Goal: Information Seeking & Learning: Learn about a topic

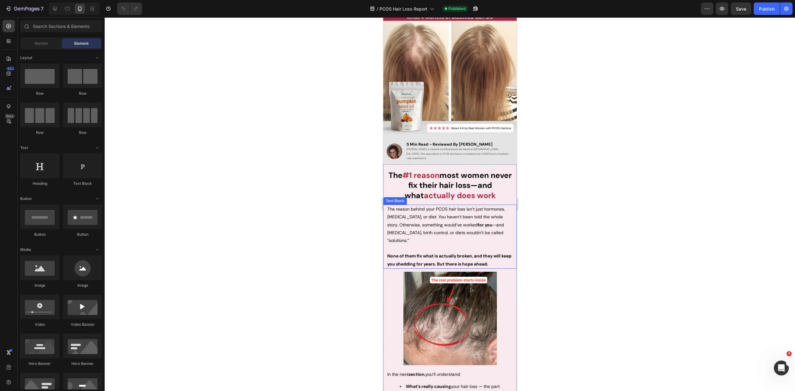
click at [416, 234] on p "The reason behind your PCOS hair loss isn’t just hormones, [MEDICAL_DATA], or d…" at bounding box center [449, 224] width 125 height 39
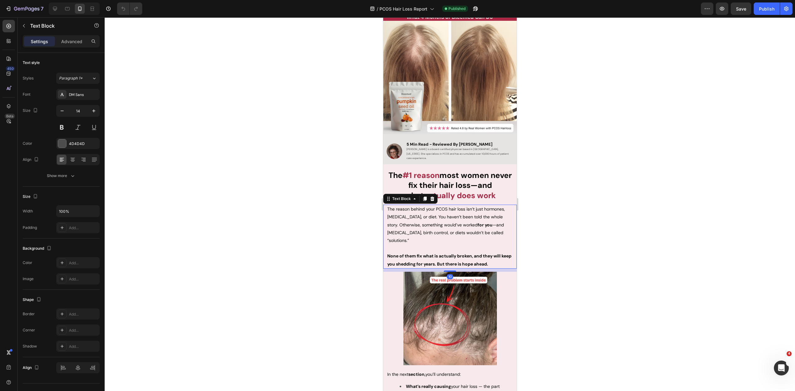
click at [416, 234] on p "The reason behind your PCOS hair loss isn’t just hormones, [MEDICAL_DATA], or d…" at bounding box center [449, 224] width 125 height 39
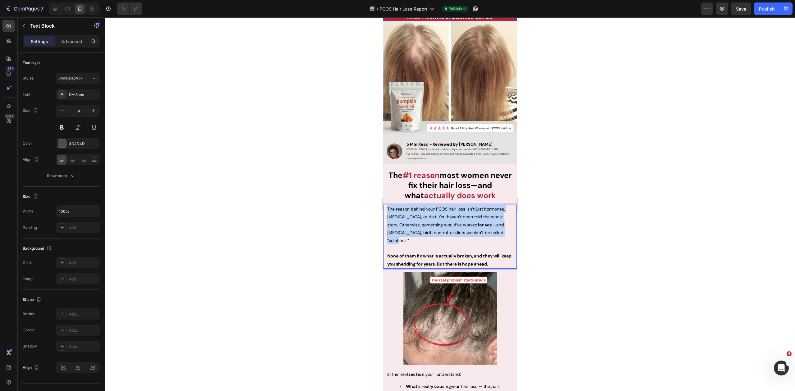
drag, startPoint x: 401, startPoint y: 230, endPoint x: 379, endPoint y: 203, distance: 35.1
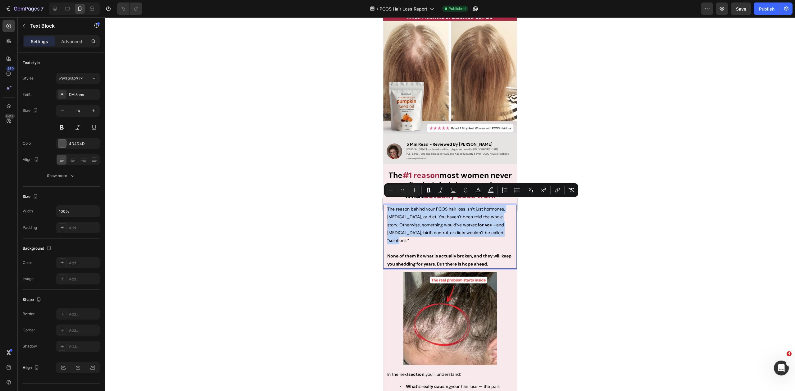
copy span "The reason behind your PCOS hair loss isn’t just hormones, [MEDICAL_DATA], or d…"
drag, startPoint x: 564, startPoint y: 240, endPoint x: 541, endPoint y: 230, distance: 25.4
click at [563, 240] on div at bounding box center [450, 204] width 690 height 374
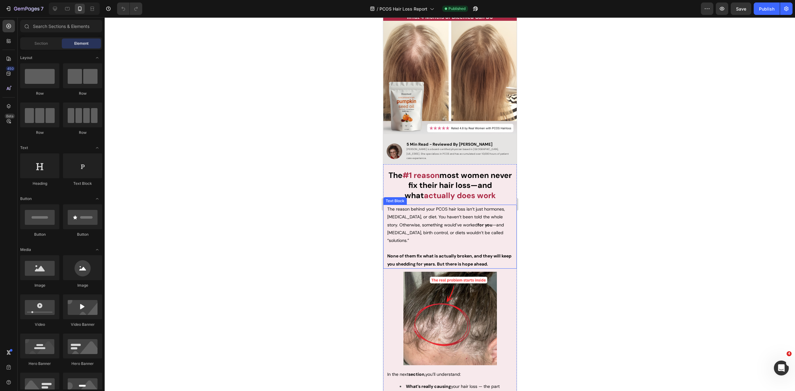
click at [414, 212] on span "The reason behind your PCOS hair loss isn’t just hormones, [MEDICAL_DATA], or d…" at bounding box center [446, 224] width 118 height 37
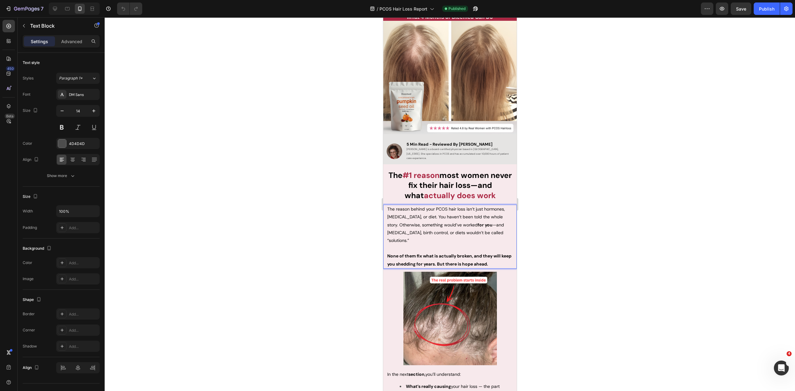
click at [400, 209] on span "The reason behind your PCOS hair loss isn’t just hormones, [MEDICAL_DATA], or d…" at bounding box center [446, 224] width 118 height 37
drag, startPoint x: 427, startPoint y: 203, endPoint x: 381, endPoint y: 203, distance: 46.0
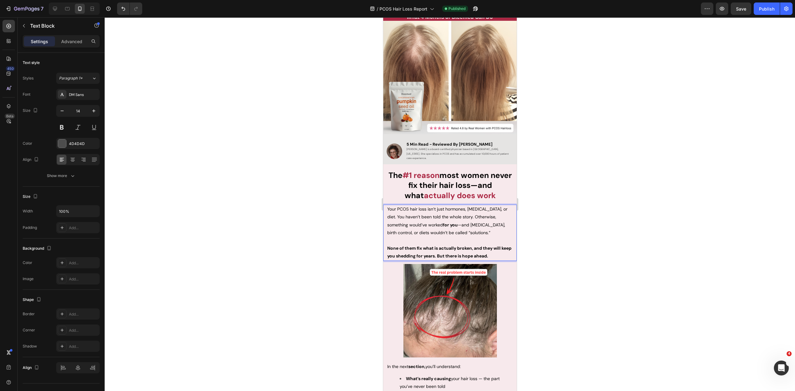
click at [571, 209] on div at bounding box center [450, 204] width 690 height 374
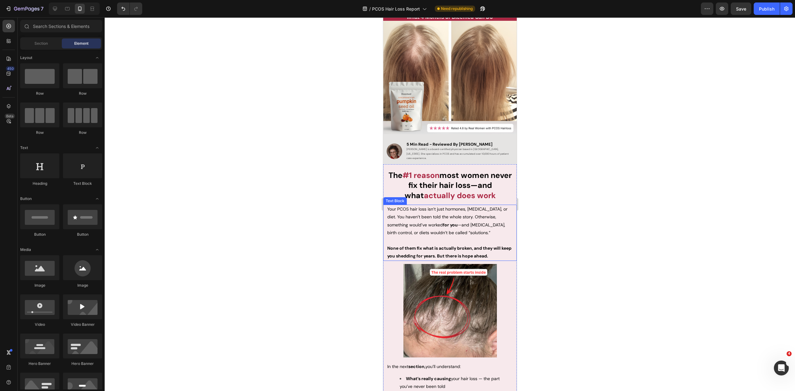
click at [471, 212] on span "Your PCOS hair loss isn’t just hormones, [MEDICAL_DATA], or diet. You haven’t b…" at bounding box center [447, 220] width 120 height 29
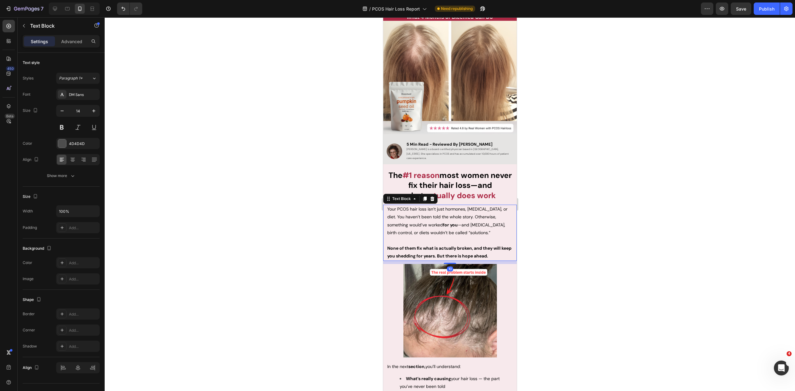
drag, startPoint x: 480, startPoint y: 210, endPoint x: 483, endPoint y: 209, distance: 3.5
click at [491, 208] on span "Your PCOS hair loss isn’t just hormones, [MEDICAL_DATA], or diet. You haven’t b…" at bounding box center [447, 220] width 120 height 29
drag, startPoint x: 581, startPoint y: 228, endPoint x: 578, endPoint y: 228, distance: 3.1
click at [581, 228] on div at bounding box center [450, 204] width 690 height 374
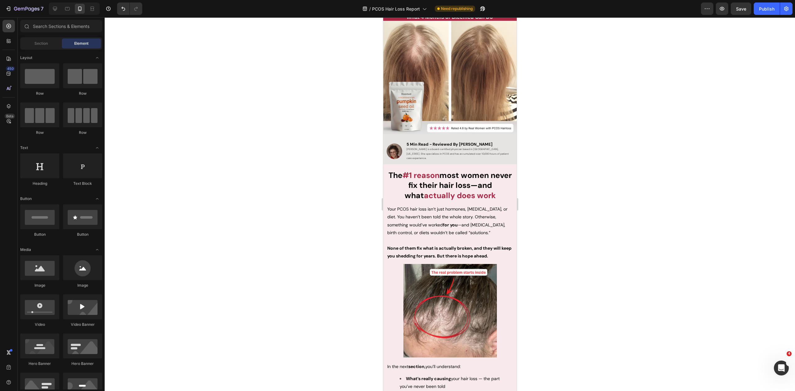
drag, startPoint x: 586, startPoint y: 205, endPoint x: 582, endPoint y: 206, distance: 4.4
click at [586, 205] on div at bounding box center [450, 204] width 690 height 374
click at [564, 216] on div at bounding box center [450, 204] width 690 height 374
click at [399, 207] on p "Your PCOS hair loss isn’t just hormones, [MEDICAL_DATA], or diet. You haven’t b…" at bounding box center [449, 220] width 125 height 31
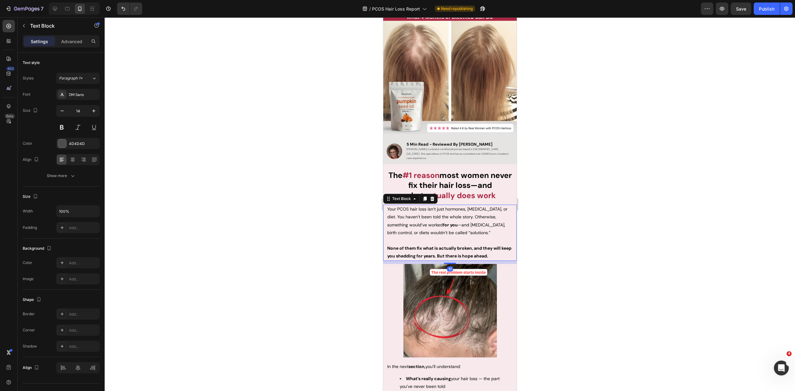
click at [558, 208] on div at bounding box center [450, 204] width 690 height 374
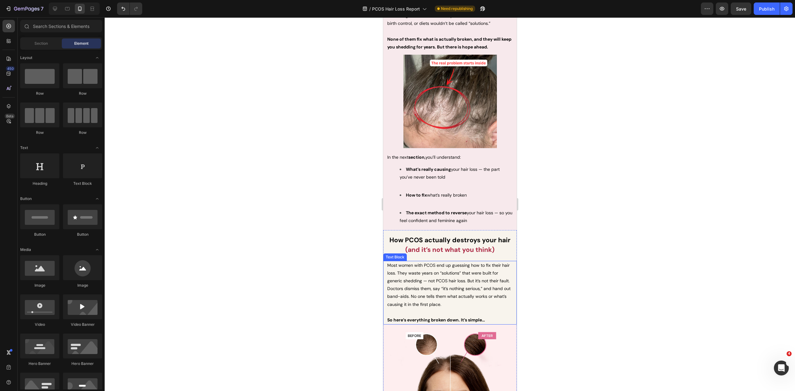
scroll to position [320, 0]
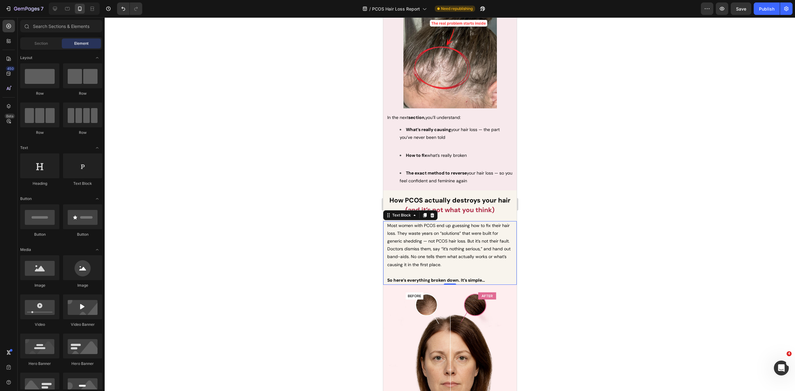
click at [456, 254] on span "Most women with PCOS end up guessing how to fix their hair loss. They waste yea…" at bounding box center [448, 245] width 123 height 45
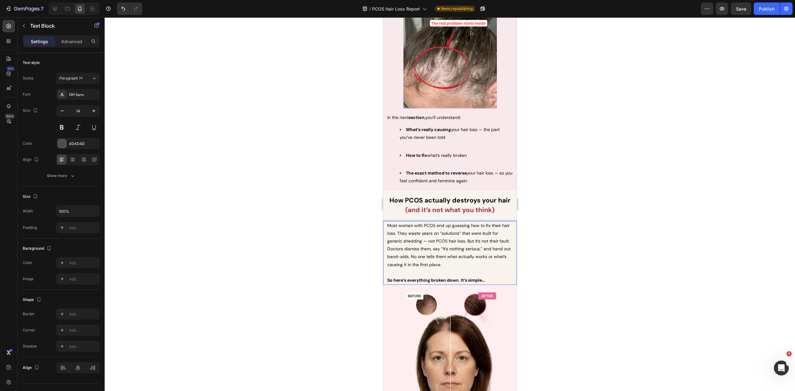
click at [470, 260] on p "Most women with PCOS end up guessing how to fix their hair loss. They waste yea…" at bounding box center [449, 245] width 125 height 47
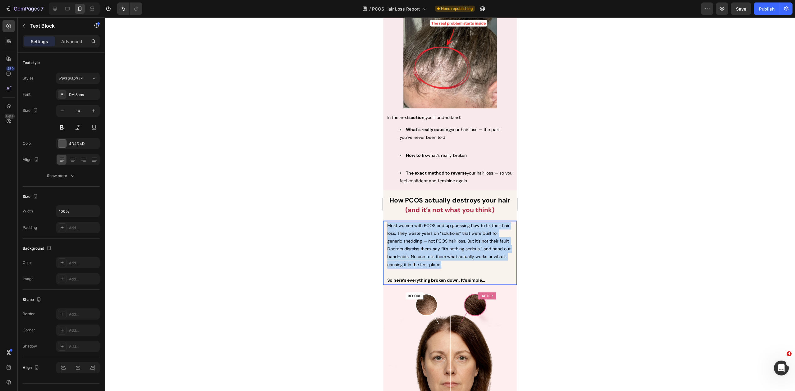
drag, startPoint x: 465, startPoint y: 264, endPoint x: 397, endPoint y: 198, distance: 94.4
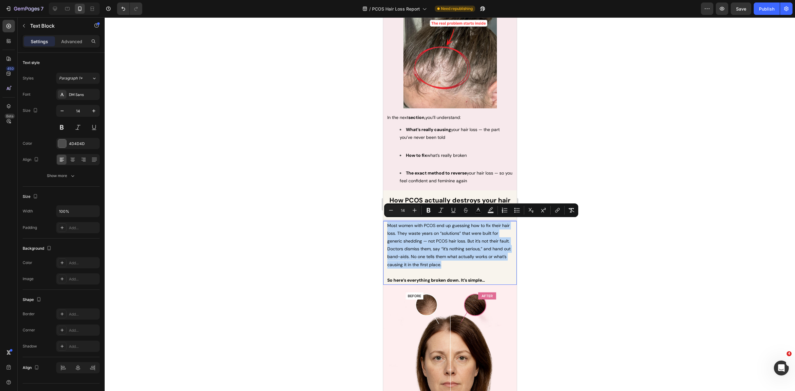
copy span "Most women with PCOS end up guessing how to fix their hair loss. They waste yea…"
click at [455, 259] on span "Most women with PCOS end up guessing how to fix their hair loss. They waste yea…" at bounding box center [448, 245] width 123 height 45
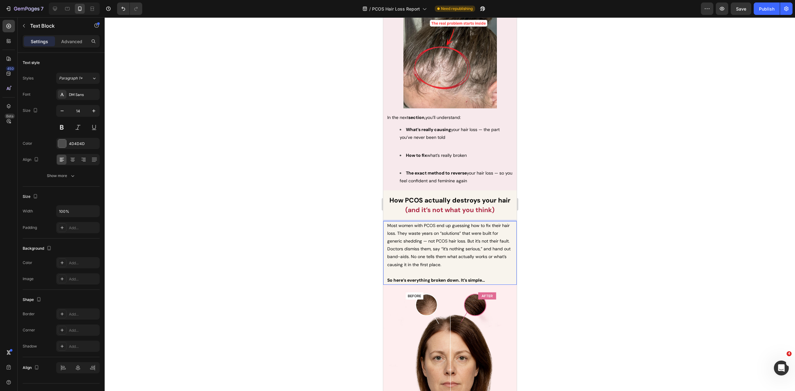
click at [458, 245] on span "Most women with PCOS end up guessing how to fix their hair loss. They waste yea…" at bounding box center [448, 245] width 123 height 45
click at [450, 238] on span "Most women with PCOS end up guessing how to fix their hair loss. They waste yea…" at bounding box center [448, 245] width 123 height 45
drag, startPoint x: 398, startPoint y: 231, endPoint x: 465, endPoint y: 239, distance: 67.6
click at [465, 239] on span "Most women with PCOS end up guessing how to fix their hair loss. They waste yea…" at bounding box center [448, 245] width 123 height 45
click at [586, 212] on div at bounding box center [450, 204] width 690 height 374
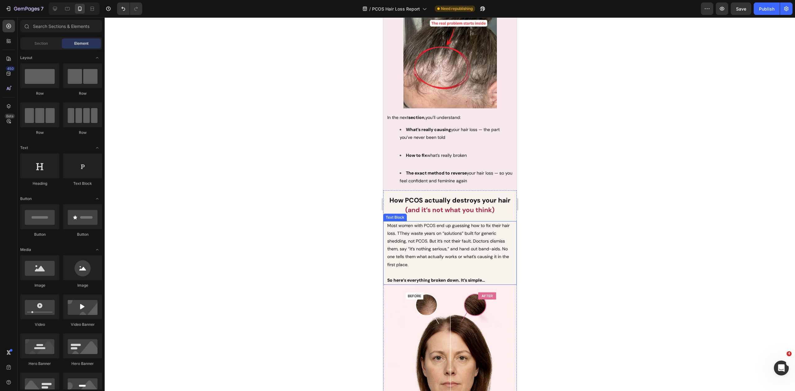
click at [549, 253] on div at bounding box center [450, 204] width 690 height 374
click at [561, 168] on div at bounding box center [450, 204] width 690 height 374
click at [395, 229] on span "Most women with PCOS end up guessing how to fix their hair loss. TThey waste ye…" at bounding box center [448, 245] width 122 height 45
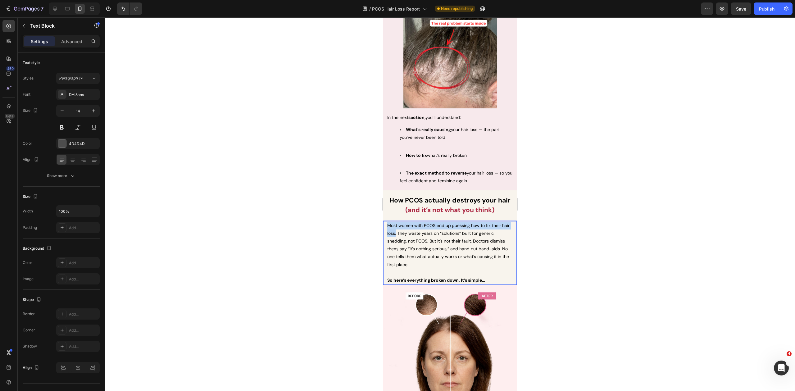
drag, startPoint x: 396, startPoint y: 231, endPoint x: 382, endPoint y: 221, distance: 17.1
drag, startPoint x: 350, startPoint y: 222, endPoint x: 332, endPoint y: 212, distance: 20.8
click at [350, 222] on div at bounding box center [450, 204] width 690 height 374
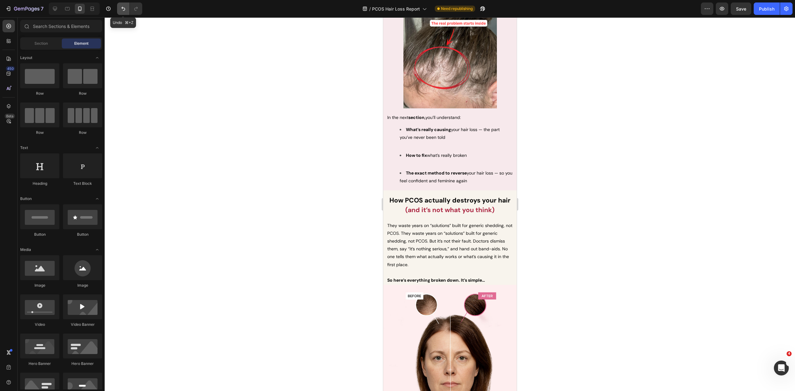
click at [123, 7] on icon "Undo/Redo" at bounding box center [123, 9] width 6 height 6
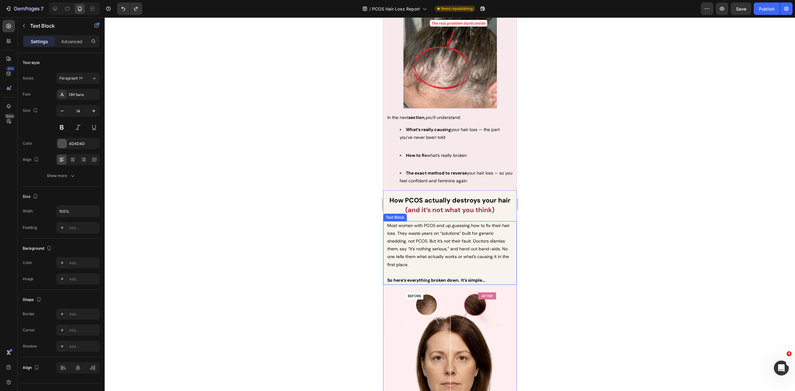
click at [403, 234] on p "Most women with PCOS end up guessing how to fix their hair loss. They waste yea…" at bounding box center [449, 245] width 125 height 47
click at [398, 230] on span "Most women with PCOS end up guessing how to fix their hair loss. They waste yea…" at bounding box center [448, 245] width 122 height 45
drag, startPoint x: 394, startPoint y: 230, endPoint x: 386, endPoint y: 221, distance: 11.9
click at [386, 221] on div "Most women with PCOS end up guessing how to fix their hair loss. They waste yea…" at bounding box center [449, 253] width 127 height 64
click at [346, 221] on div at bounding box center [450, 204] width 690 height 374
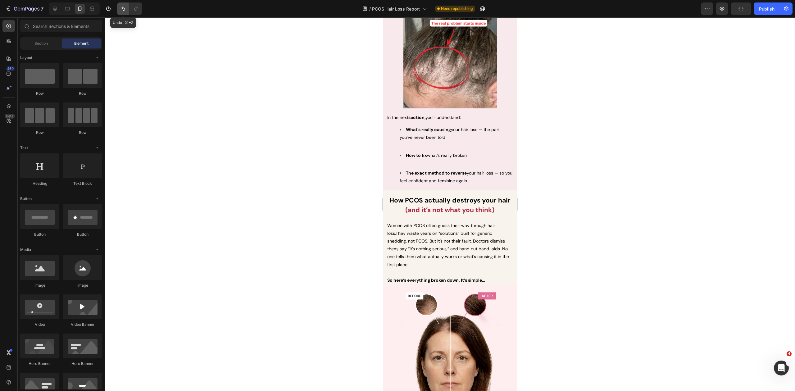
click at [122, 8] on icon "Undo/Redo" at bounding box center [123, 9] width 4 height 4
click at [303, 152] on div at bounding box center [450, 204] width 690 height 374
click at [549, 208] on div at bounding box center [450, 204] width 690 height 374
click at [402, 256] on span "Most women with PCOS end up guessing how to fix their hair loss. They waste yea…" at bounding box center [448, 245] width 122 height 45
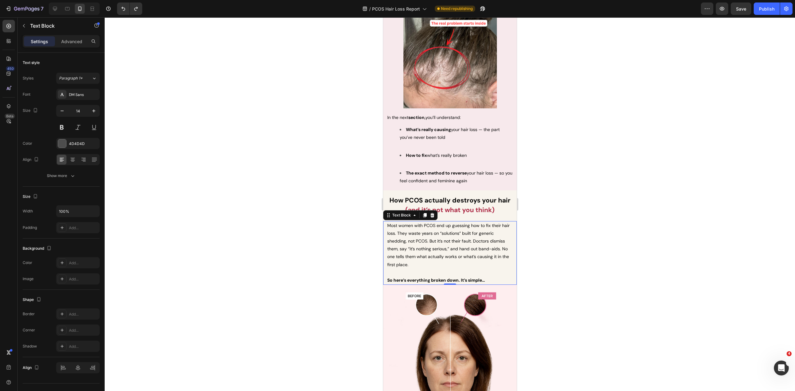
click at [79, 34] on div "Text Block" at bounding box center [53, 26] width 71 height 18
click at [78, 45] on div "Advanced" at bounding box center [71, 41] width 31 height 10
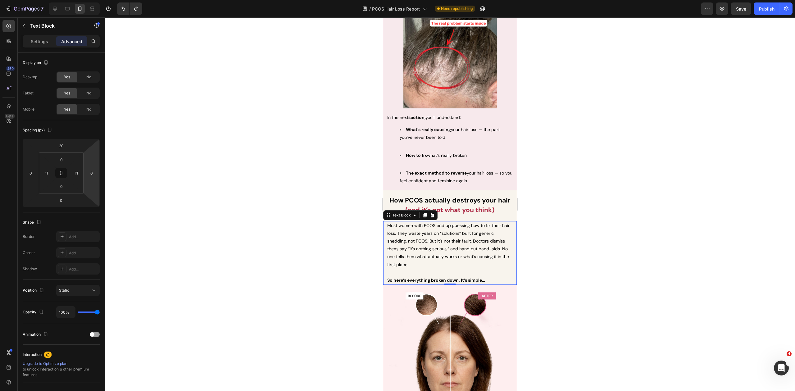
click at [176, 175] on div at bounding box center [450, 204] width 690 height 374
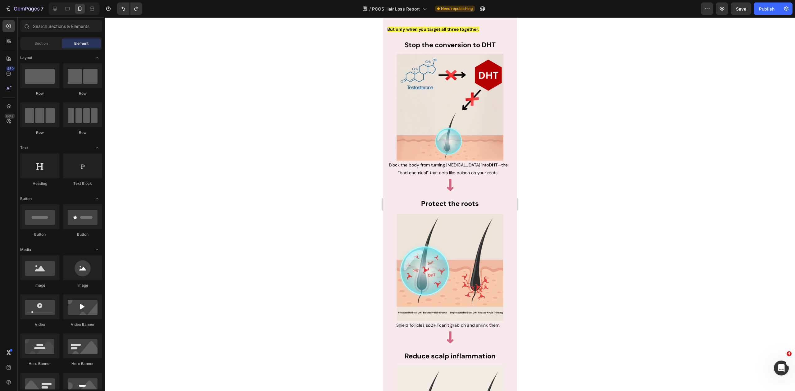
scroll to position [1208, 0]
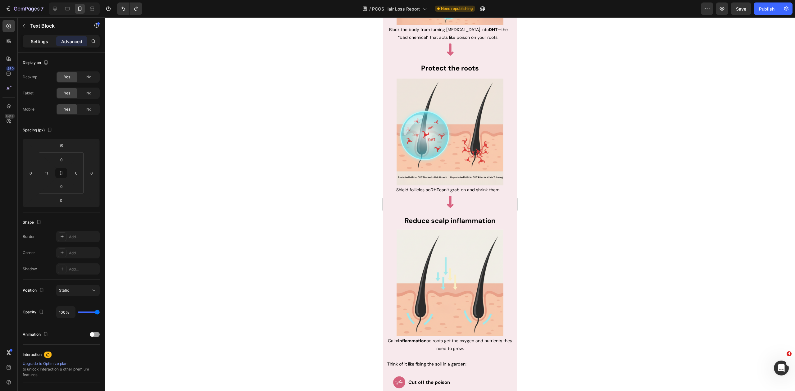
click at [33, 39] on p "Settings" at bounding box center [39, 41] width 17 height 7
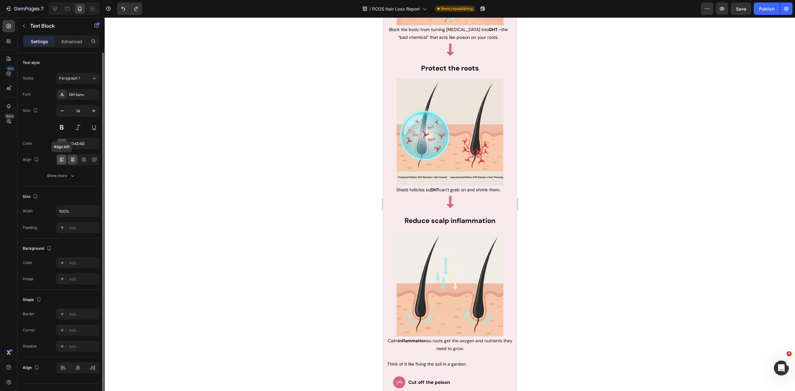
click at [63, 158] on icon at bounding box center [62, 158] width 4 height 1
drag, startPoint x: 238, startPoint y: 152, endPoint x: 250, endPoint y: 152, distance: 11.5
click at [238, 152] on div at bounding box center [450, 204] width 690 height 374
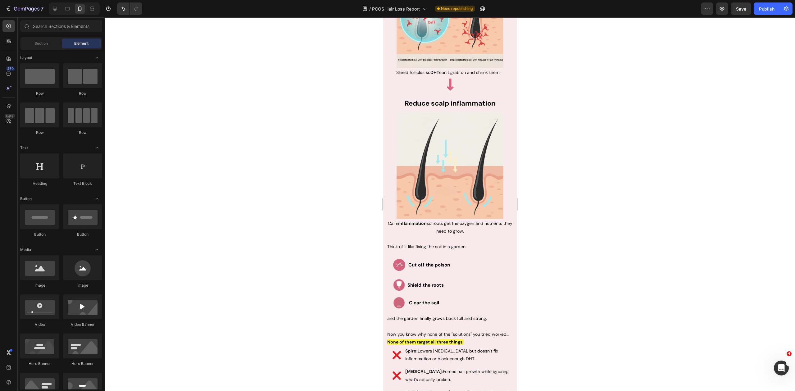
scroll to position [1372, 0]
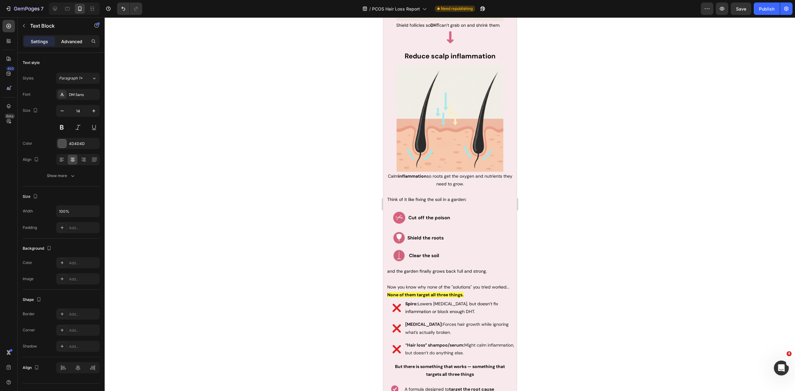
click at [76, 46] on div "Advanced" at bounding box center [71, 41] width 31 height 10
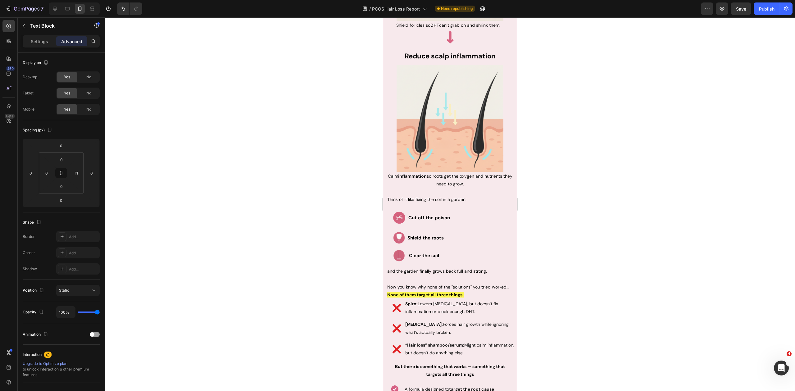
click at [76, 46] on div "Advanced" at bounding box center [71, 41] width 31 height 10
click at [45, 173] on input "0" at bounding box center [46, 172] width 9 height 9
click at [49, 173] on input "10" at bounding box center [46, 172] width 9 height 9
type input "11"
click at [229, 180] on div at bounding box center [450, 204] width 690 height 374
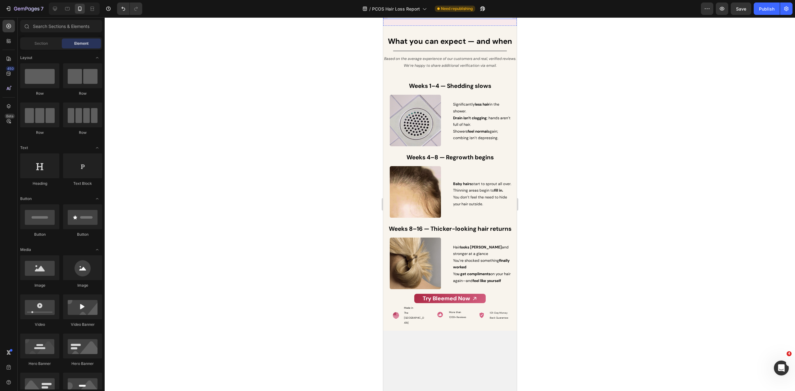
scroll to position [2779, 0]
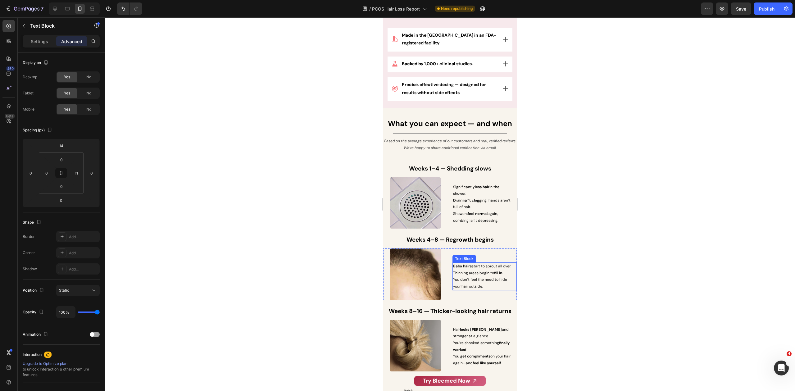
click at [497, 283] on p "You don’t feel the need to hide your hair outside." at bounding box center [483, 282] width 60 height 13
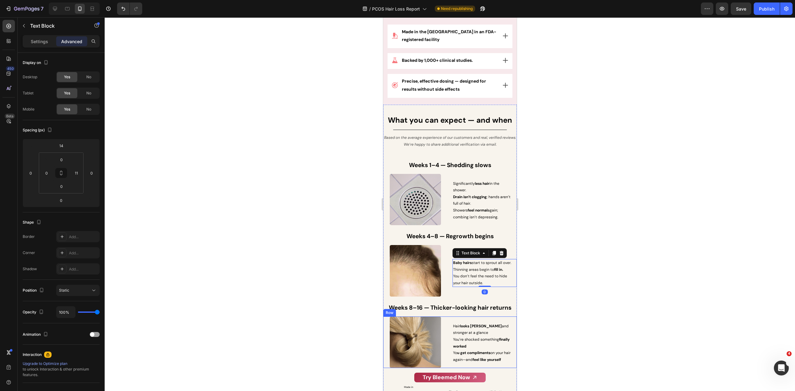
scroll to position [2860, 0]
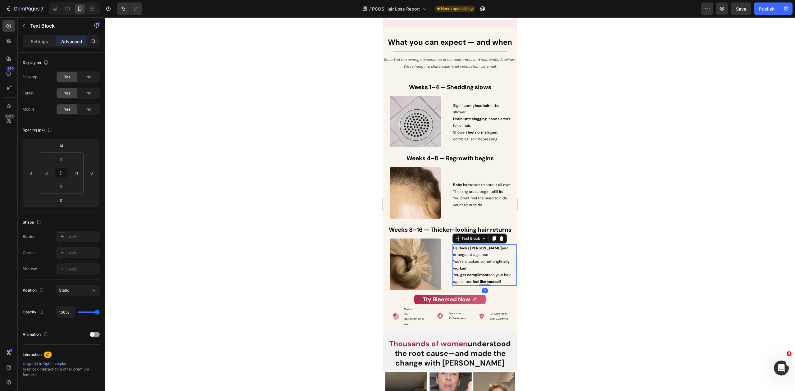
click at [468, 259] on span "You’re shocked something finally worked" at bounding box center [481, 265] width 57 height 12
click at [465, 251] on p "Hair looks [PERSON_NAME] and stronger at a glance" at bounding box center [483, 251] width 60 height 13
click at [474, 263] on p "You’re shocked something finally worked" at bounding box center [483, 264] width 60 height 13
click at [511, 278] on div "Hair looks [PERSON_NAME] and stronger at a glance. You’re shocked something fin…" at bounding box center [484, 265] width 64 height 42
click at [509, 277] on p "Yo u get compliments on your hair again—and feel like yourself" at bounding box center [483, 278] width 60 height 13
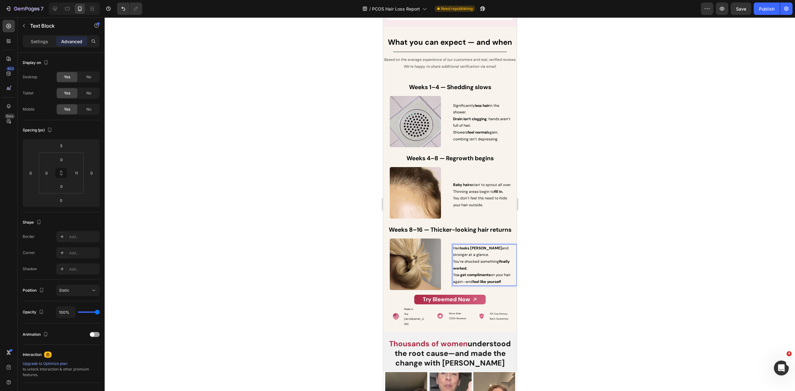
click at [509, 277] on p "Yo u get compliments on your hair again—and feel like yourself" at bounding box center [483, 278] width 60 height 13
drag, startPoint x: 548, startPoint y: 279, endPoint x: 526, endPoint y: 274, distance: 22.0
click at [547, 279] on div at bounding box center [450, 204] width 690 height 374
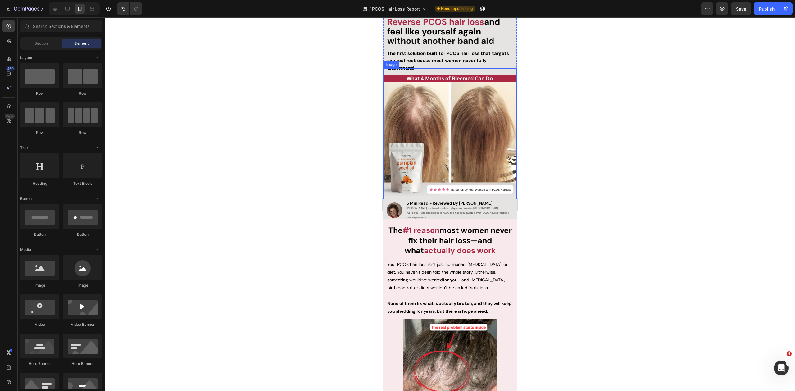
scroll to position [0, 0]
